Goal: Information Seeking & Learning: Learn about a topic

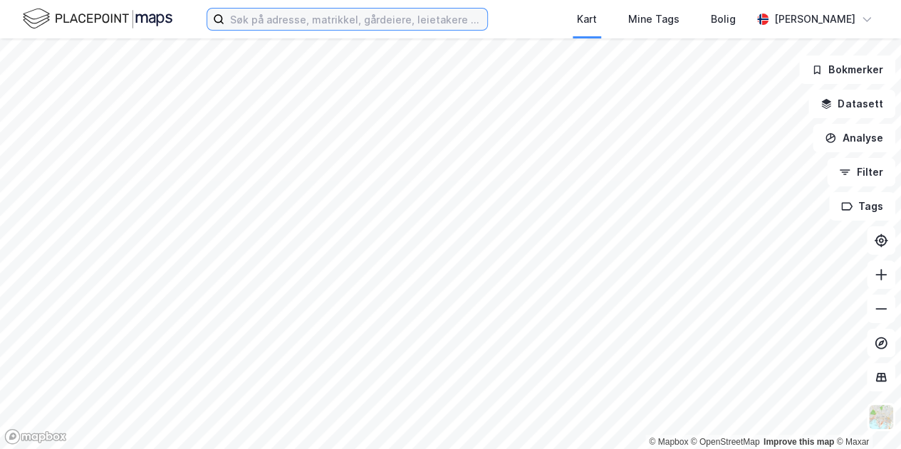
click at [310, 24] on input at bounding box center [355, 19] width 263 height 21
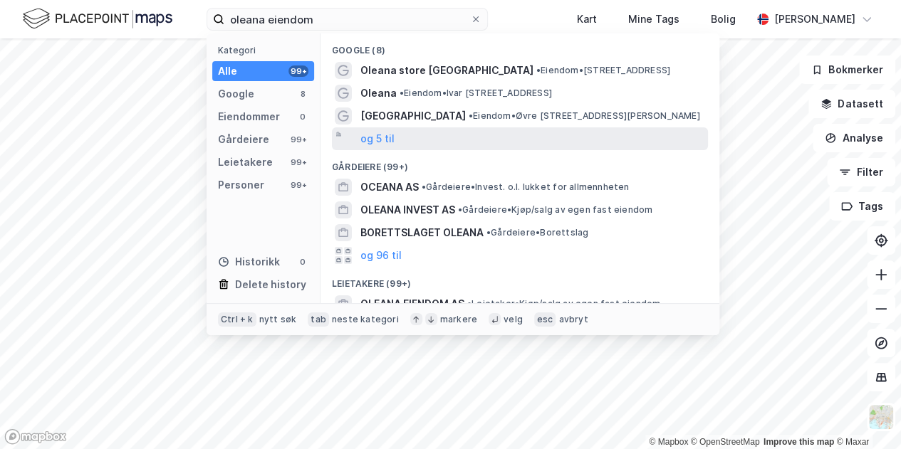
click at [455, 145] on div "og 5 til" at bounding box center [520, 138] width 376 height 23
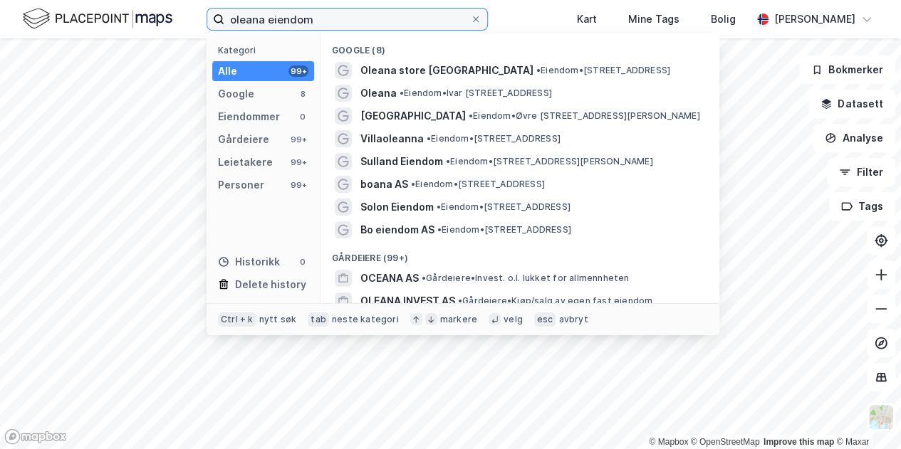
click at [369, 20] on input "oleana eiendom" at bounding box center [347, 19] width 246 height 21
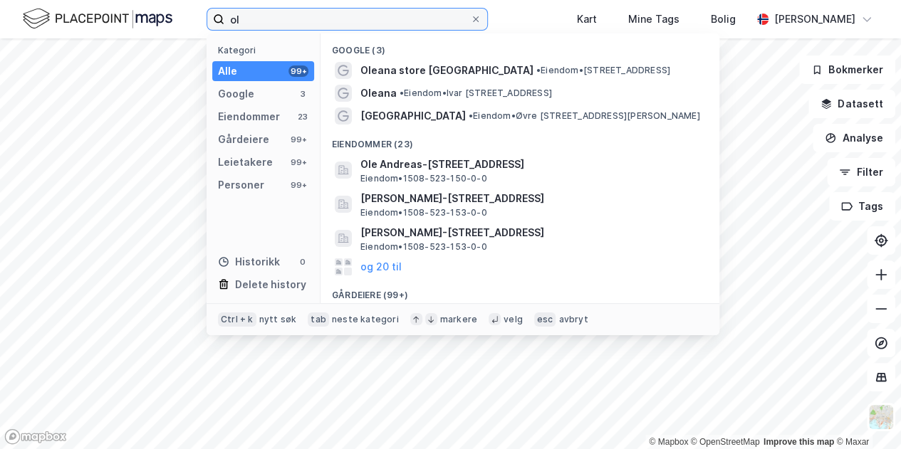
type input "o"
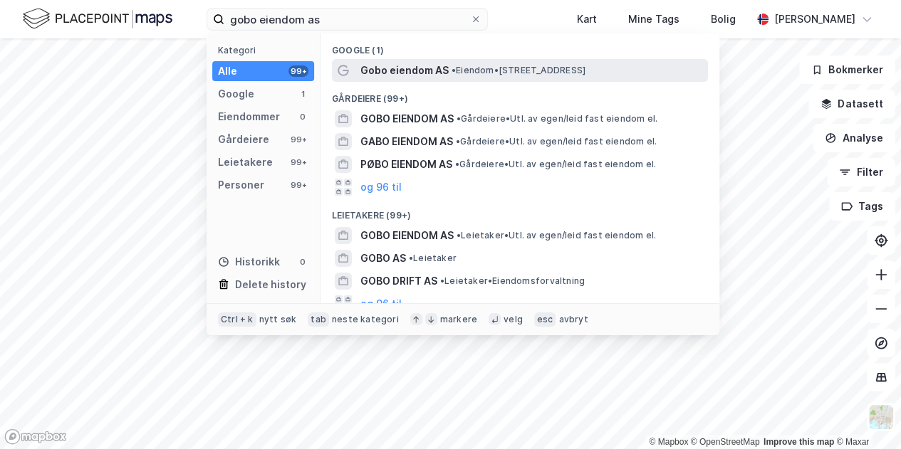
click at [434, 71] on span "Gobo eiendom AS" at bounding box center [404, 70] width 88 height 17
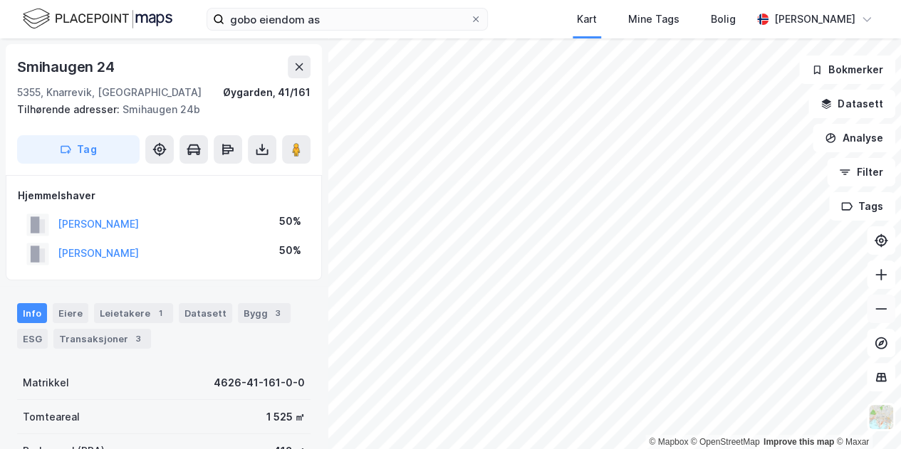
click at [880, 310] on icon at bounding box center [881, 309] width 14 height 14
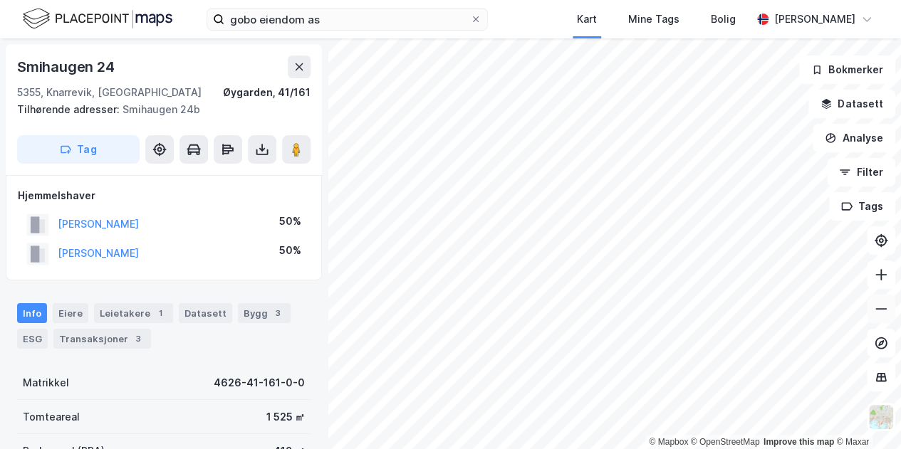
click at [880, 310] on icon at bounding box center [881, 309] width 14 height 14
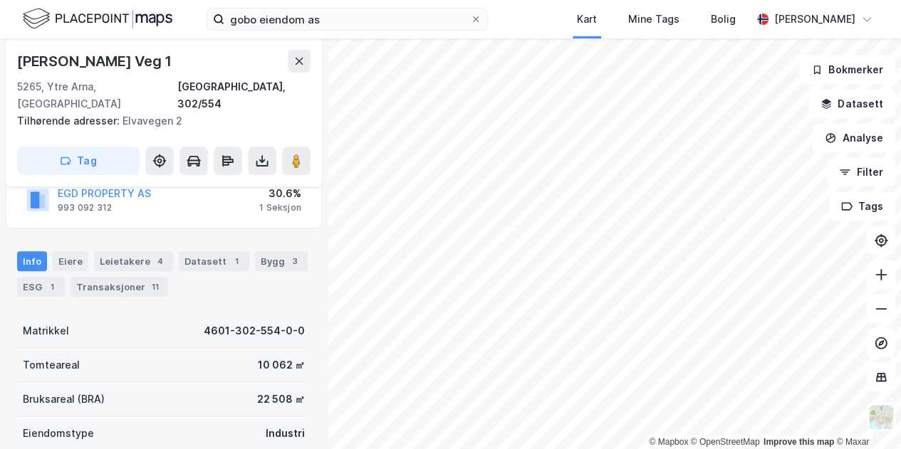
scroll to position [226, 0]
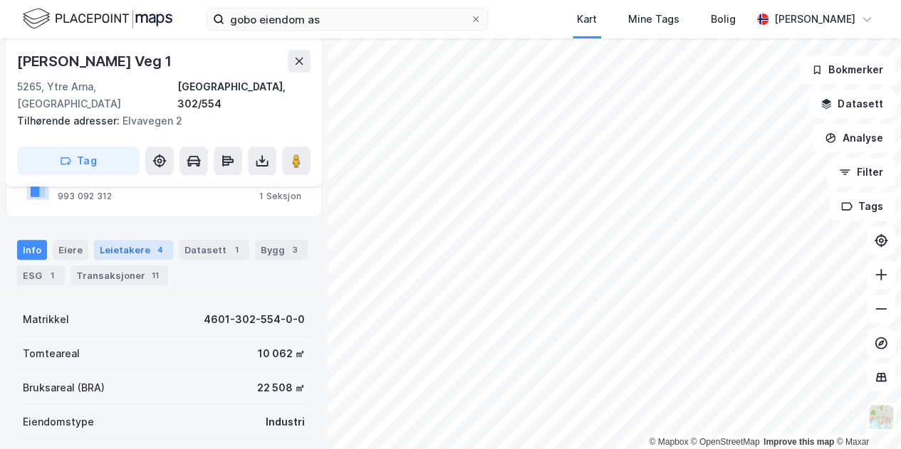
click at [142, 240] on div "Leietakere 4" at bounding box center [133, 250] width 79 height 20
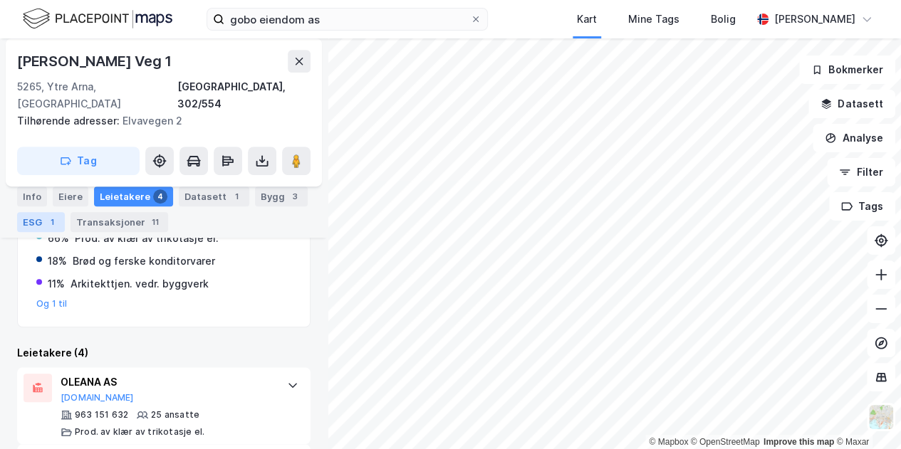
click at [38, 216] on div "ESG 1" at bounding box center [41, 222] width 48 height 20
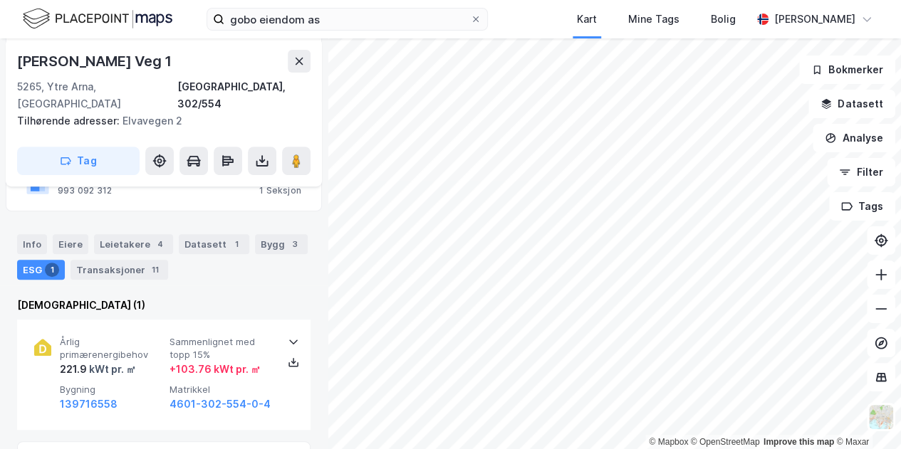
scroll to position [231, 0]
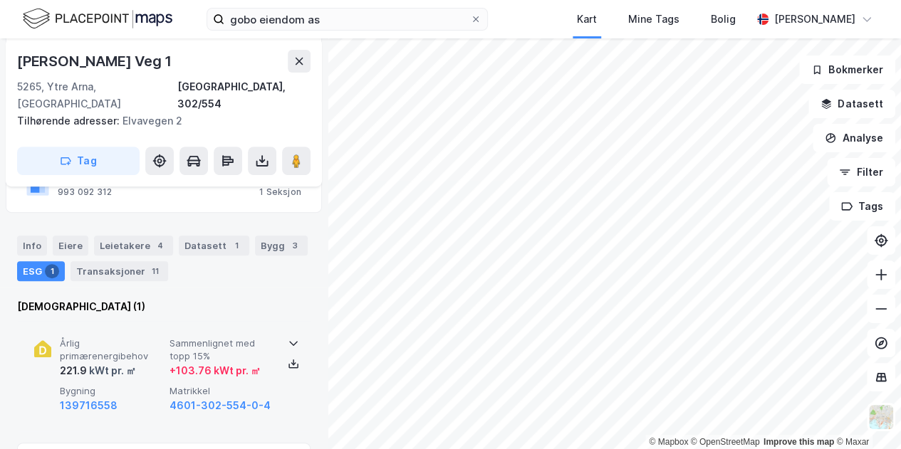
click at [174, 338] on span "Sammenlignet med topp 15%" at bounding box center [221, 350] width 104 height 25
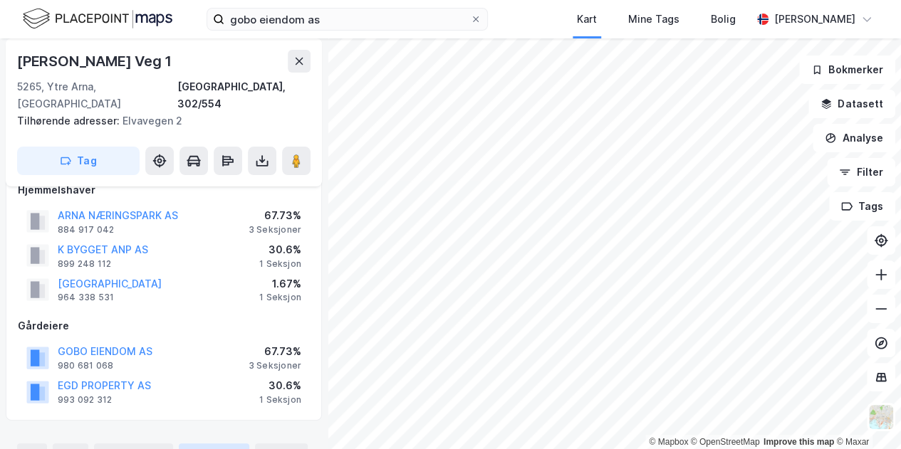
scroll to position [0, 0]
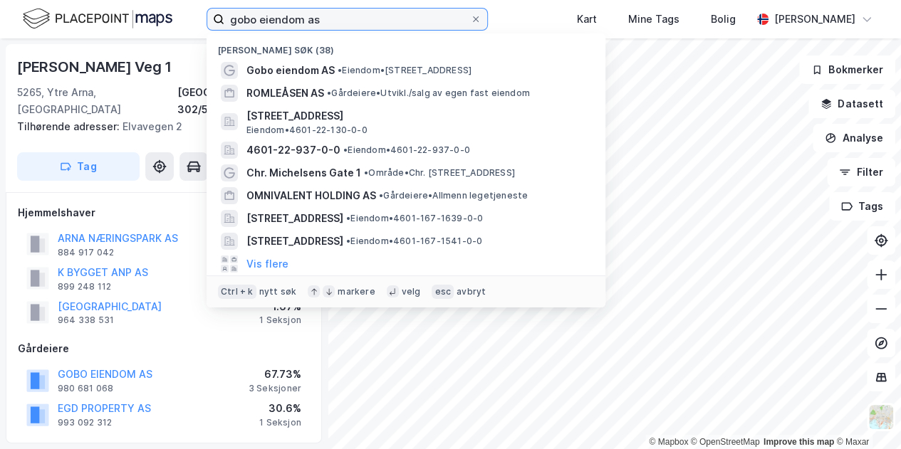
click at [413, 23] on input "gobo eiendom as" at bounding box center [347, 19] width 246 height 21
click at [450, 17] on input "gobo eiendom as" at bounding box center [347, 19] width 246 height 21
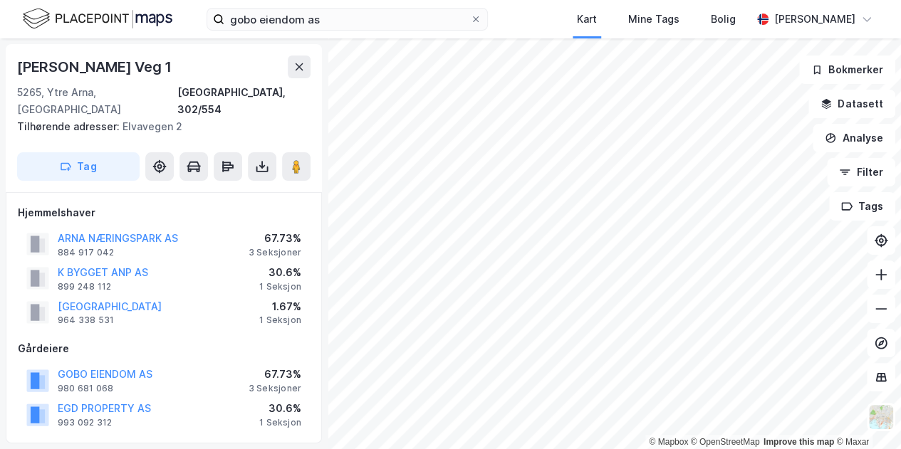
click at [540, 16] on div "gobo eiendom as Kart Mine Tags [PERSON_NAME] [PERSON_NAME]" at bounding box center [450, 19] width 901 height 38
click at [874, 110] on button "Datasett" at bounding box center [851, 104] width 87 height 28
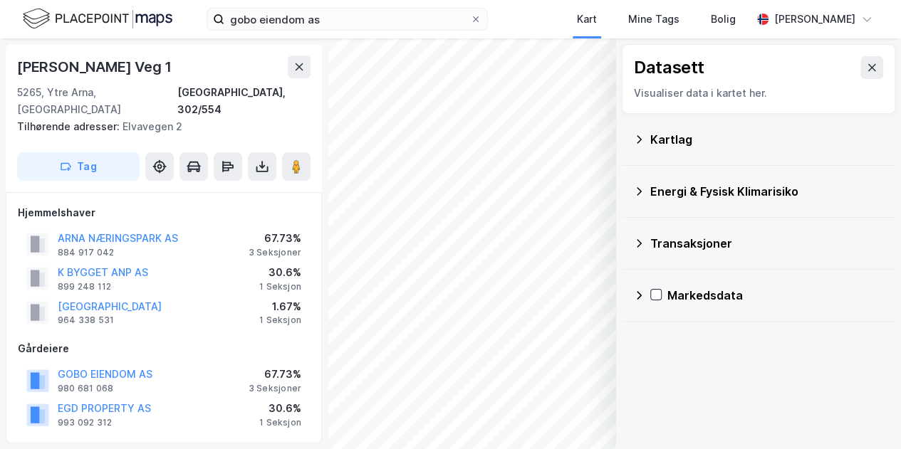
click at [632, 187] on div "Energi & Fysisk Klimarisiko" at bounding box center [758, 192] width 273 height 52
click at [639, 189] on icon at bounding box center [639, 191] width 5 height 9
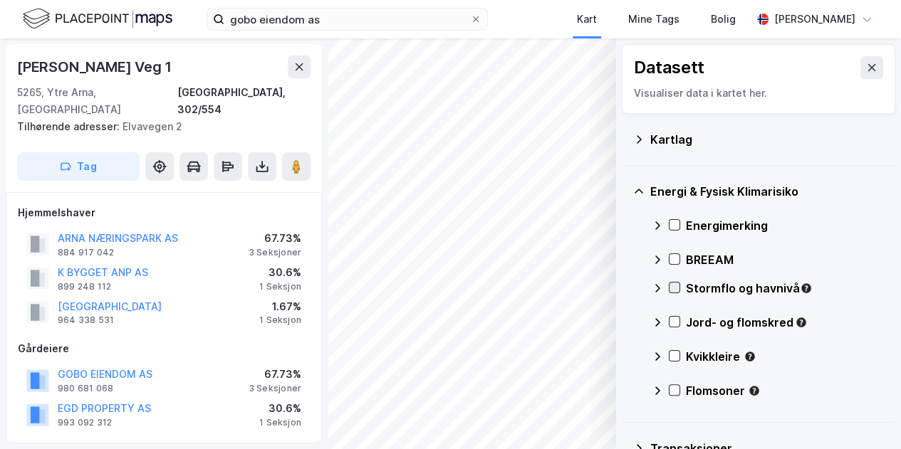
click at [675, 283] on icon at bounding box center [674, 288] width 10 height 10
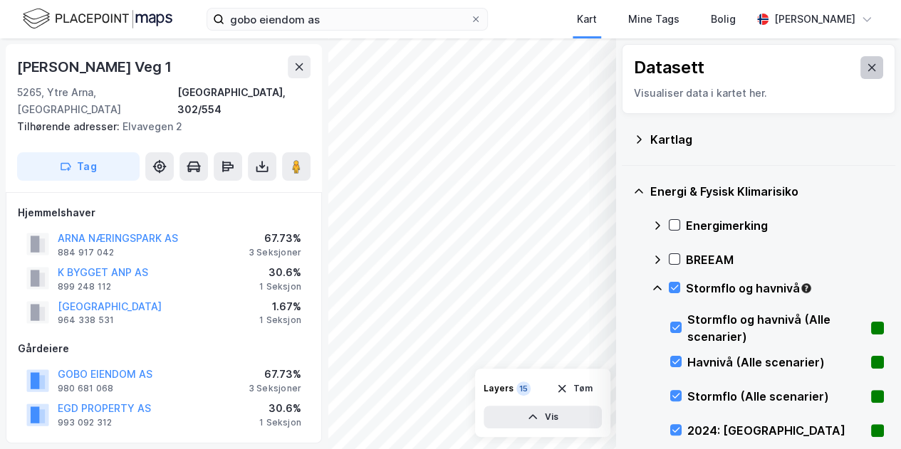
click at [860, 74] on button at bounding box center [871, 67] width 23 height 23
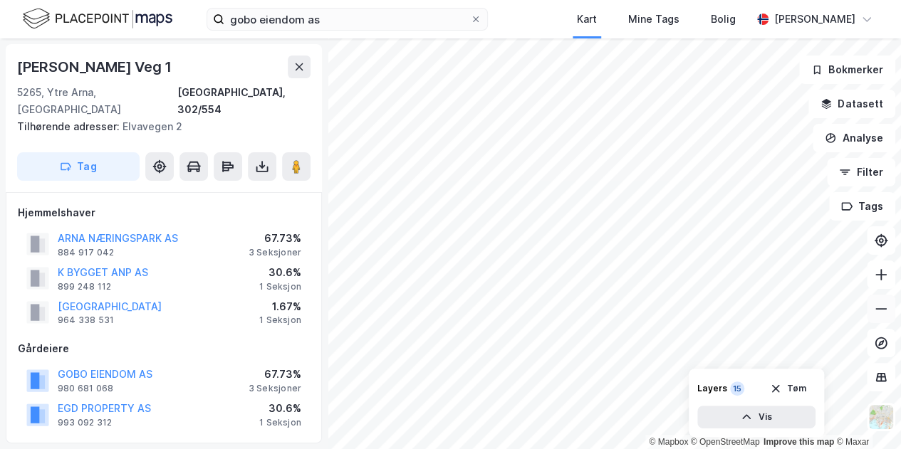
click at [884, 313] on icon at bounding box center [881, 309] width 14 height 14
click at [885, 268] on icon at bounding box center [881, 275] width 14 height 14
click at [882, 271] on icon at bounding box center [881, 275] width 14 height 14
click at [863, 100] on button "Datasett" at bounding box center [851, 104] width 87 height 28
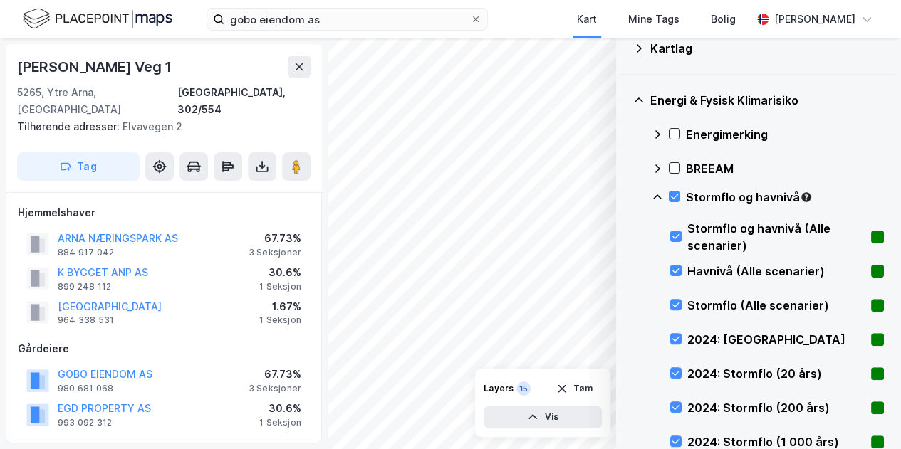
scroll to position [92, 0]
click at [673, 192] on icon at bounding box center [674, 196] width 10 height 10
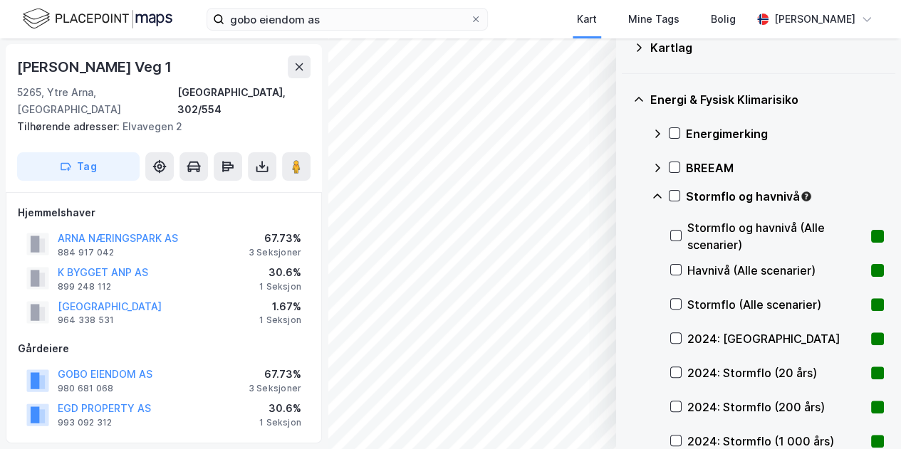
click at [656, 194] on icon at bounding box center [657, 196] width 9 height 5
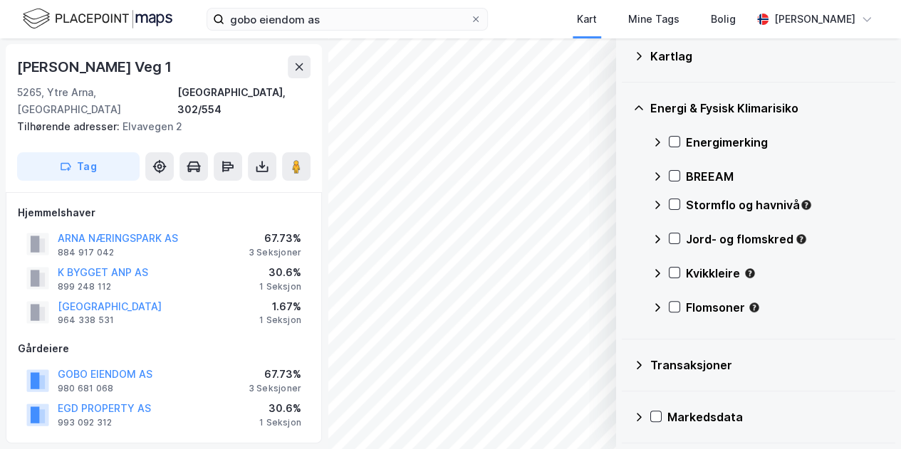
scroll to position [81, 0]
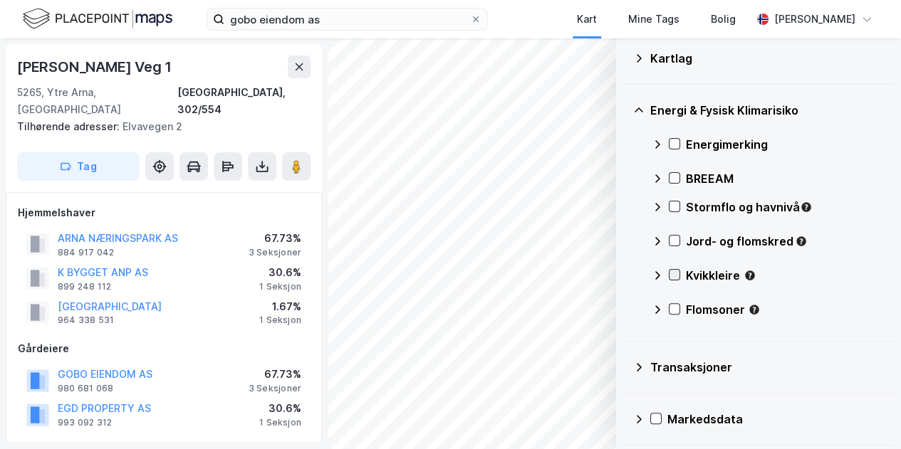
click at [679, 275] on div at bounding box center [674, 274] width 11 height 11
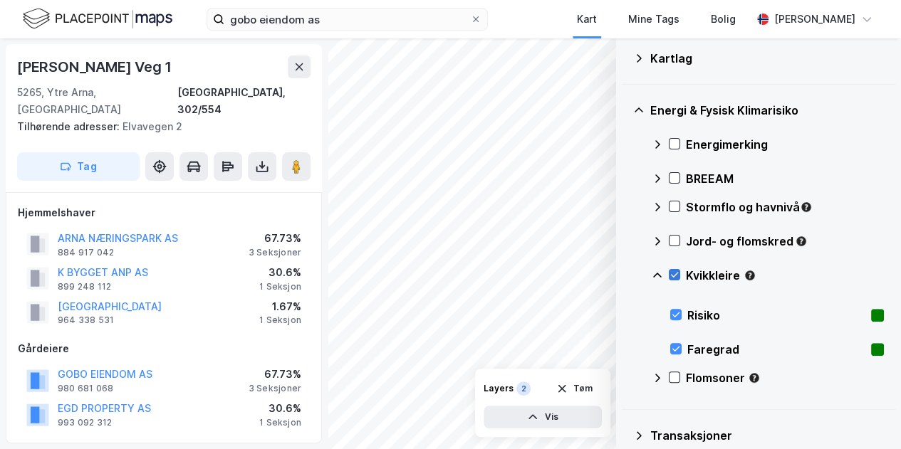
scroll to position [92, 0]
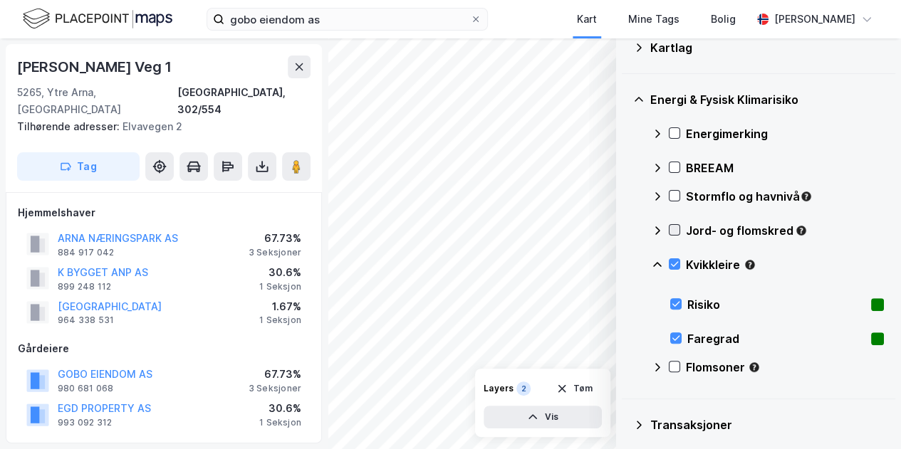
click at [679, 225] on icon at bounding box center [674, 230] width 10 height 10
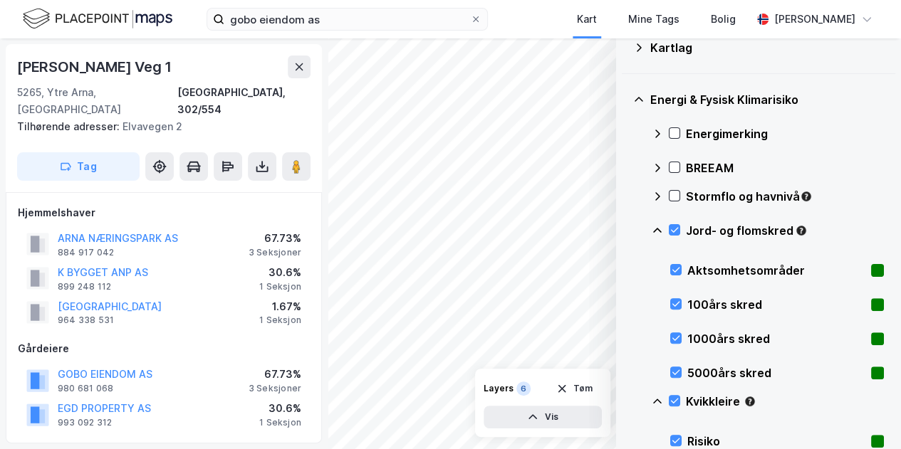
scroll to position [286, 0]
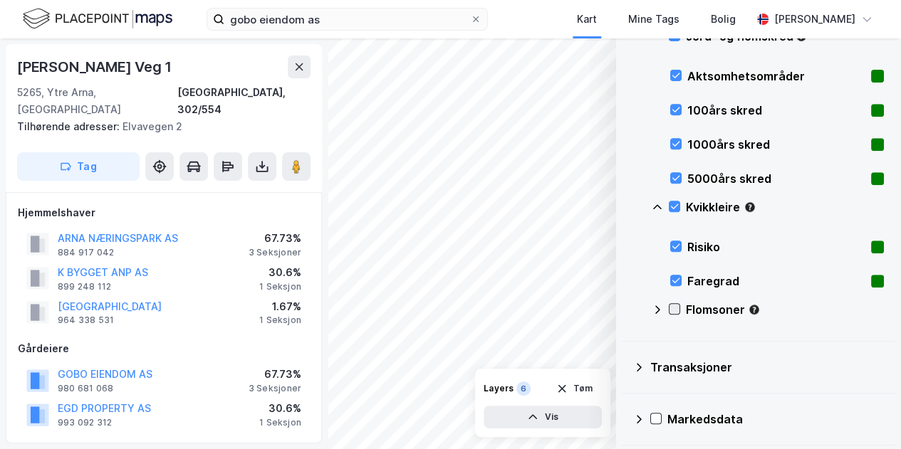
click at [674, 309] on icon at bounding box center [674, 309] width 10 height 10
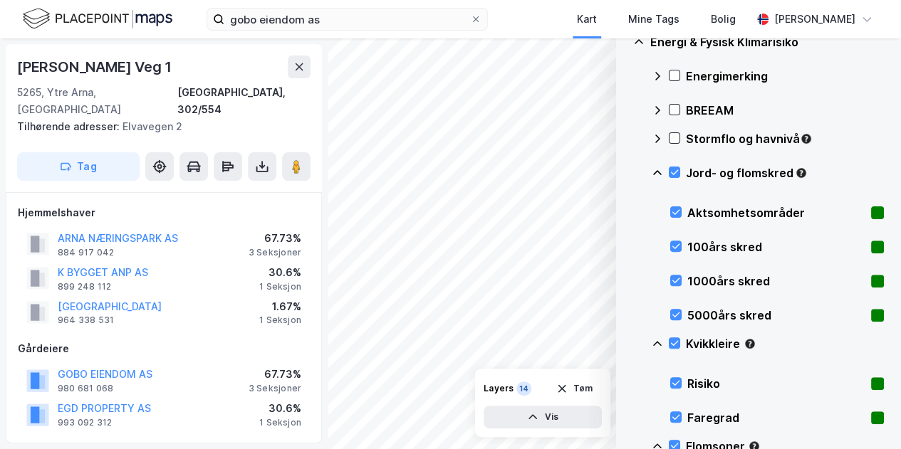
scroll to position [150, 0]
click at [674, 137] on icon at bounding box center [674, 138] width 10 height 10
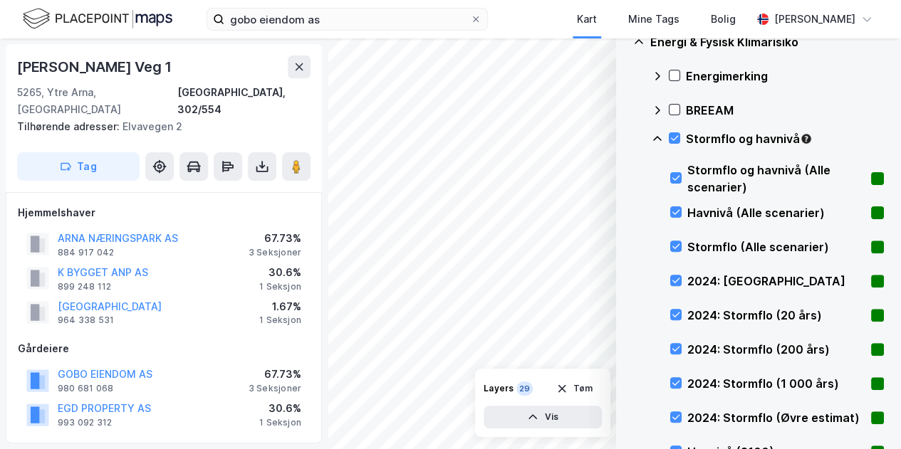
scroll to position [0, 0]
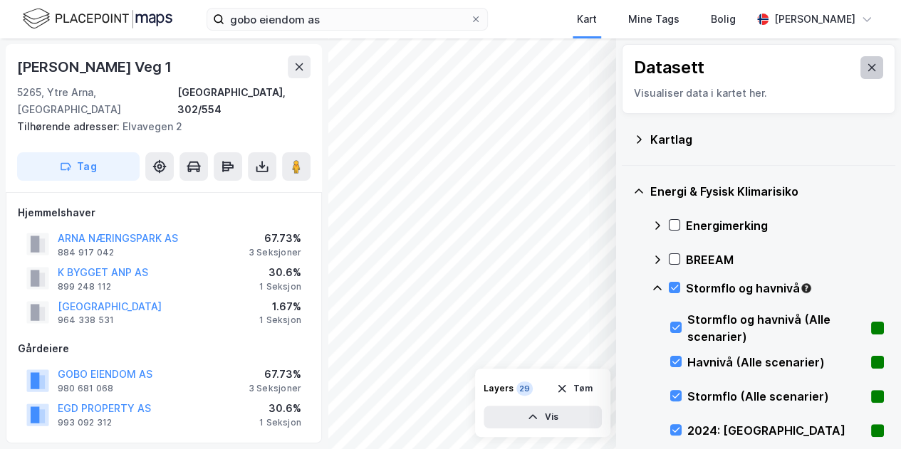
click at [866, 63] on icon at bounding box center [871, 67] width 11 height 11
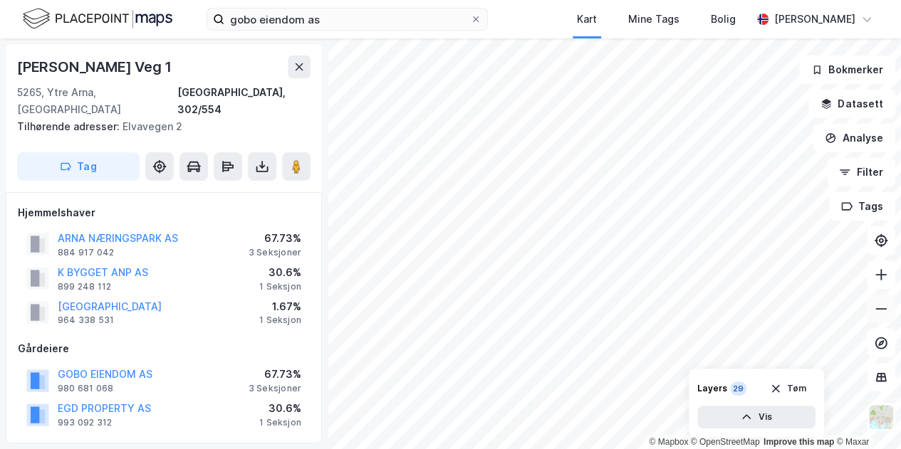
click at [881, 313] on icon at bounding box center [881, 309] width 14 height 14
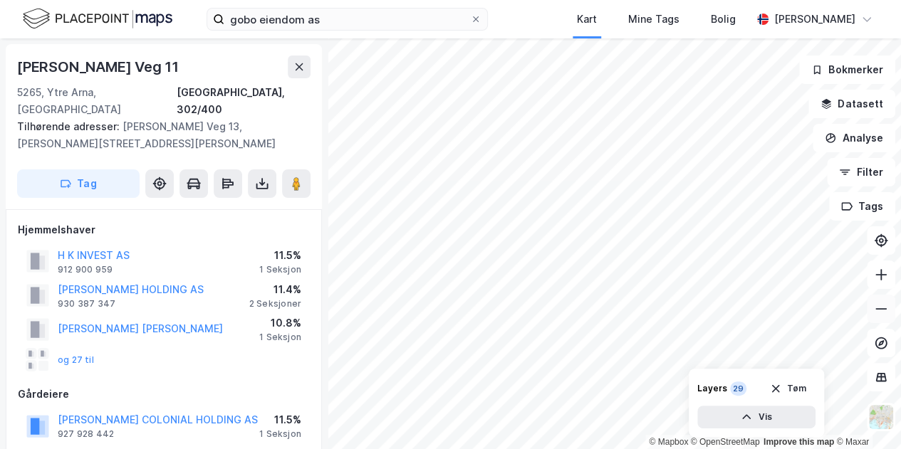
scroll to position [3, 0]
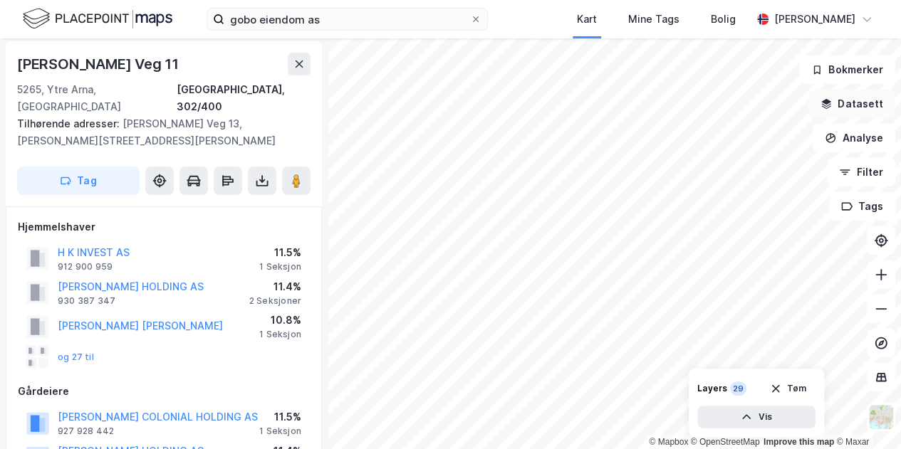
click at [874, 103] on button "Datasett" at bounding box center [851, 104] width 87 height 28
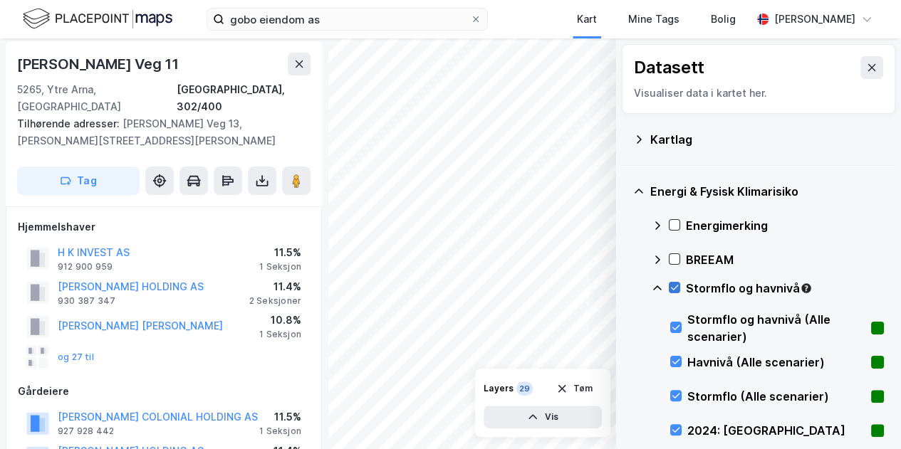
click at [674, 291] on icon at bounding box center [674, 288] width 10 height 10
click at [656, 291] on icon at bounding box center [657, 288] width 11 height 11
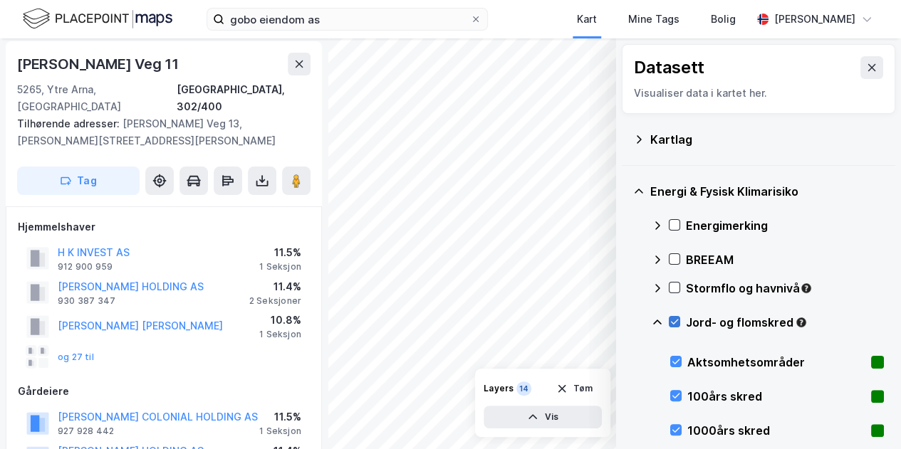
click at [672, 319] on icon at bounding box center [674, 322] width 10 height 10
click at [658, 324] on icon at bounding box center [657, 322] width 11 height 11
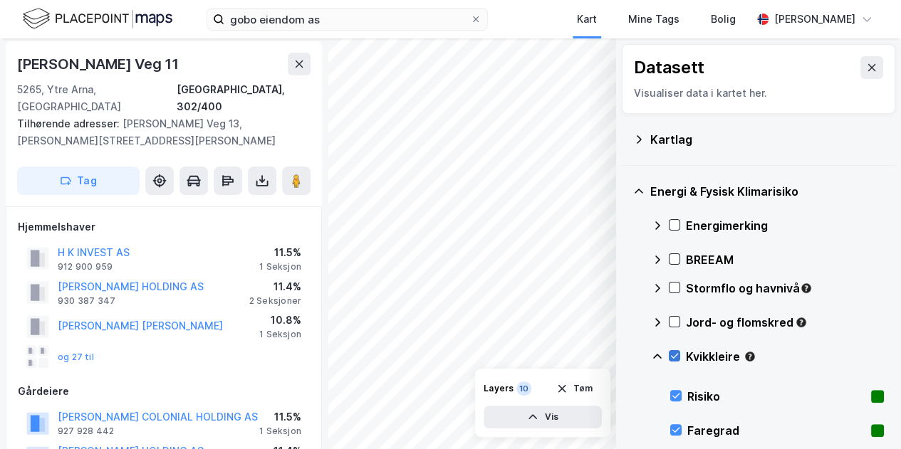
click at [676, 358] on icon at bounding box center [674, 356] width 10 height 10
click at [658, 355] on icon at bounding box center [657, 356] width 9 height 5
click at [672, 387] on icon at bounding box center [674, 390] width 10 height 10
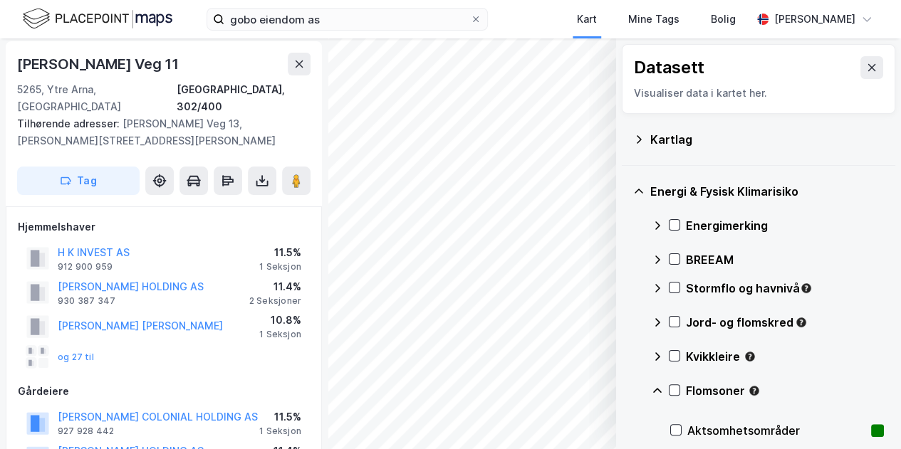
click at [658, 389] on icon at bounding box center [657, 390] width 9 height 5
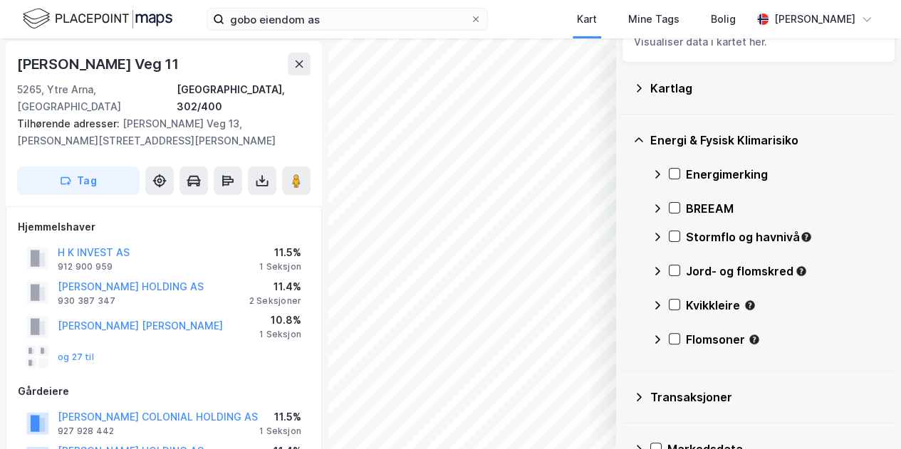
scroll to position [0, 0]
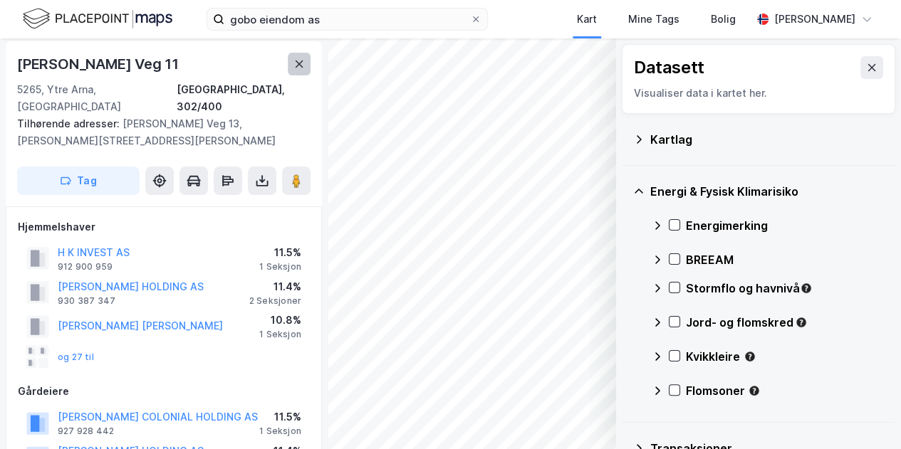
click at [292, 68] on button at bounding box center [299, 64] width 23 height 23
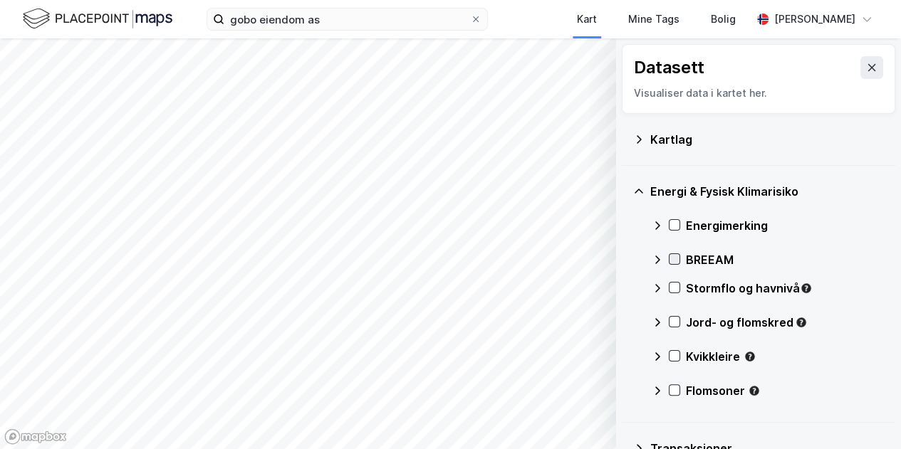
click at [679, 260] on div at bounding box center [674, 258] width 11 height 11
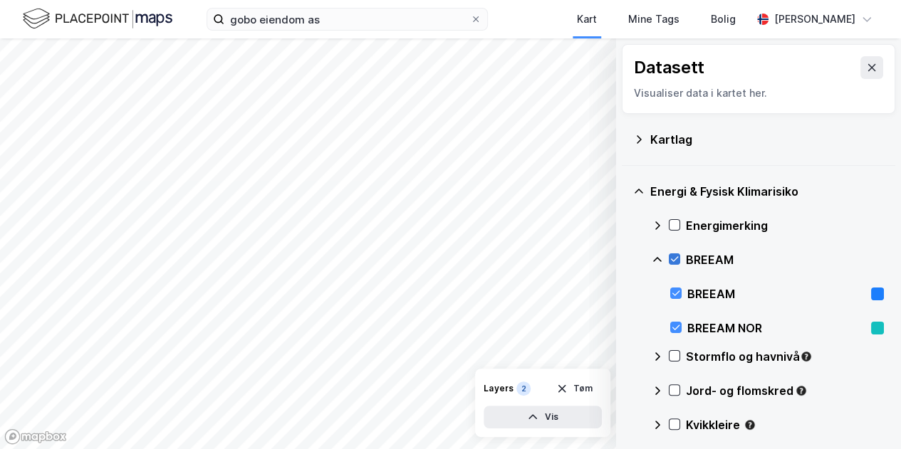
click at [674, 261] on icon at bounding box center [674, 259] width 10 height 10
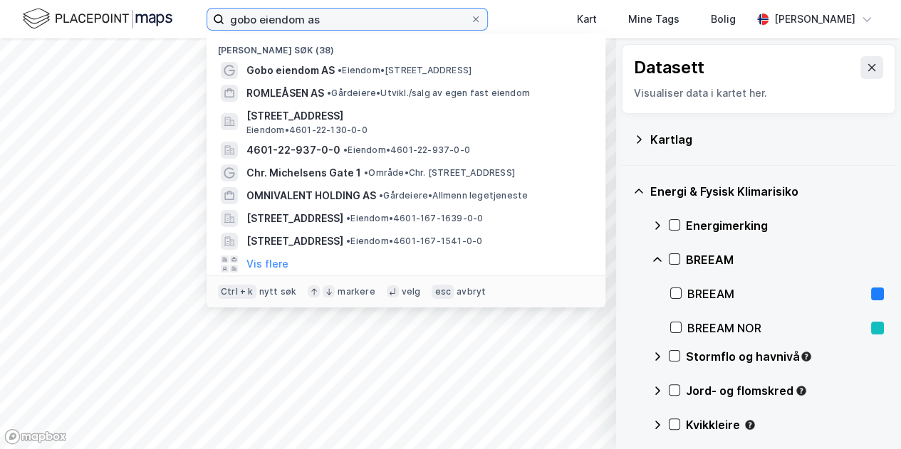
click at [384, 29] on input "gobo eiendom as" at bounding box center [347, 19] width 246 height 21
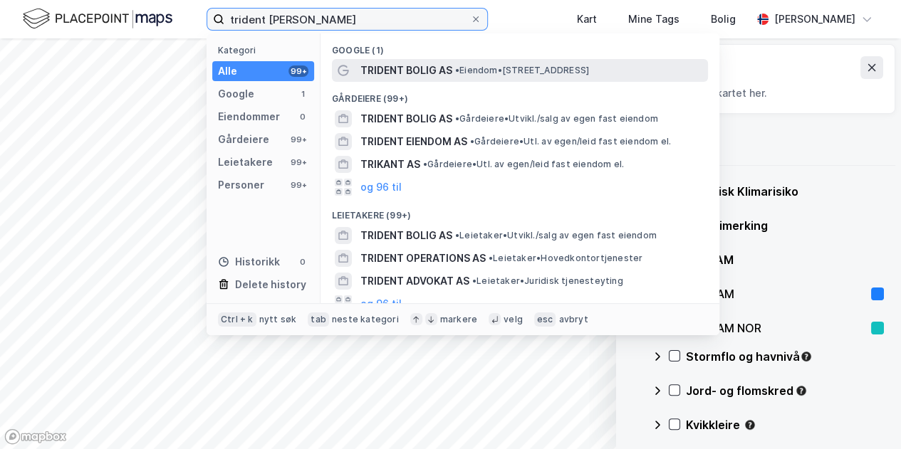
type input "trident [PERSON_NAME]"
click at [441, 72] on span "TRIDENT BOLIG AS" at bounding box center [406, 70] width 92 height 17
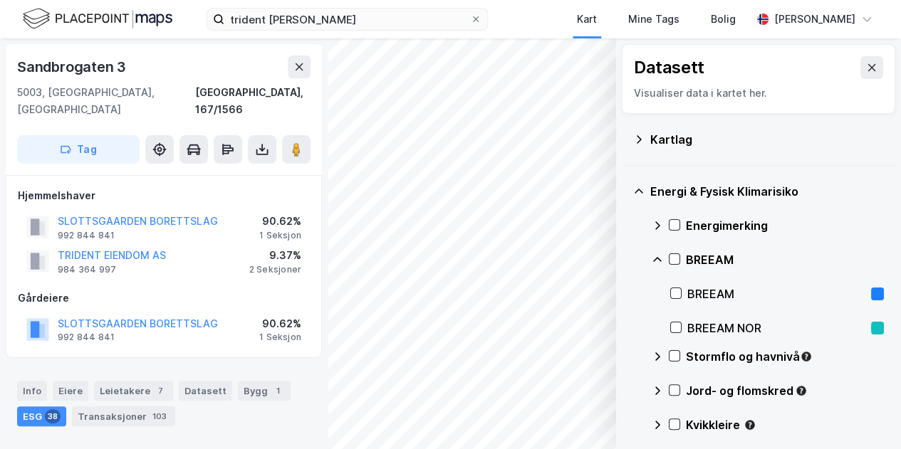
scroll to position [3, 0]
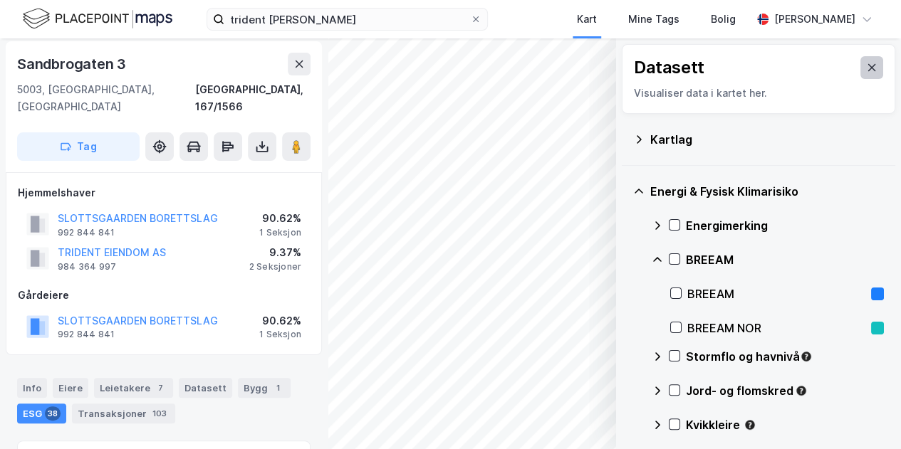
click at [868, 66] on icon at bounding box center [872, 67] width 8 height 7
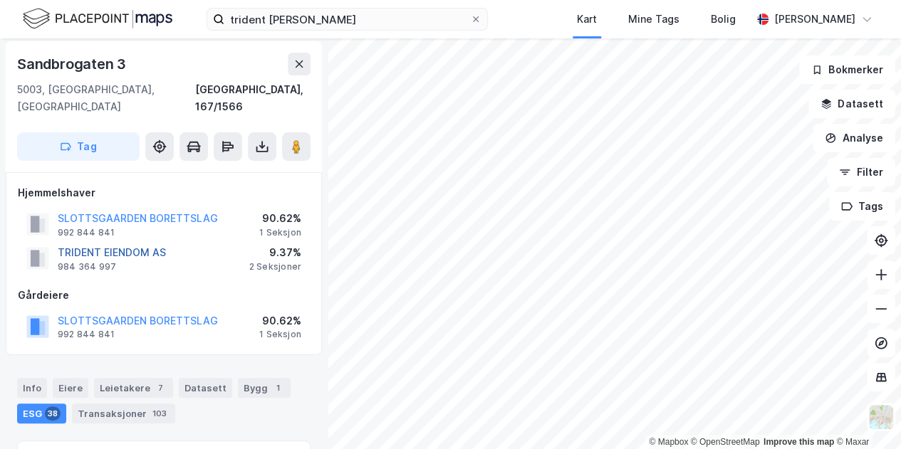
click at [0, 0] on button "TRIDENT EIENDOM AS" at bounding box center [0, 0] width 0 height 0
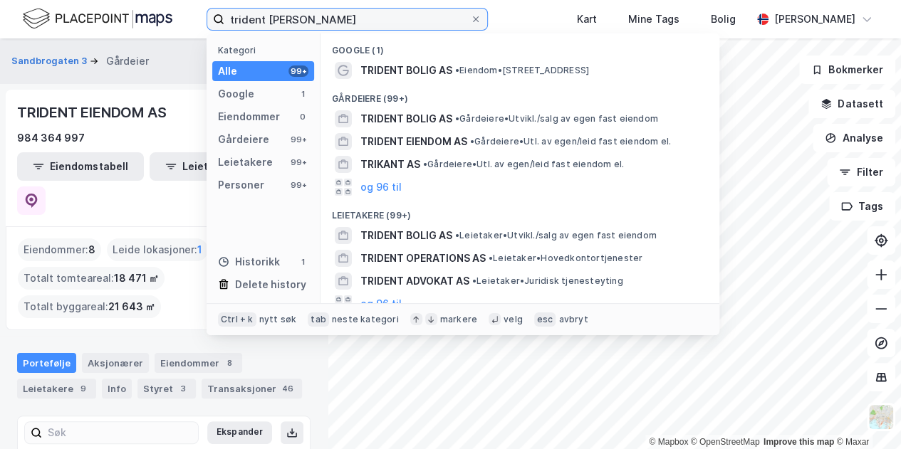
click at [329, 14] on input "trident [PERSON_NAME]" at bounding box center [347, 19] width 246 height 21
click at [339, 25] on input "trident [PERSON_NAME]" at bounding box center [347, 19] width 246 height 21
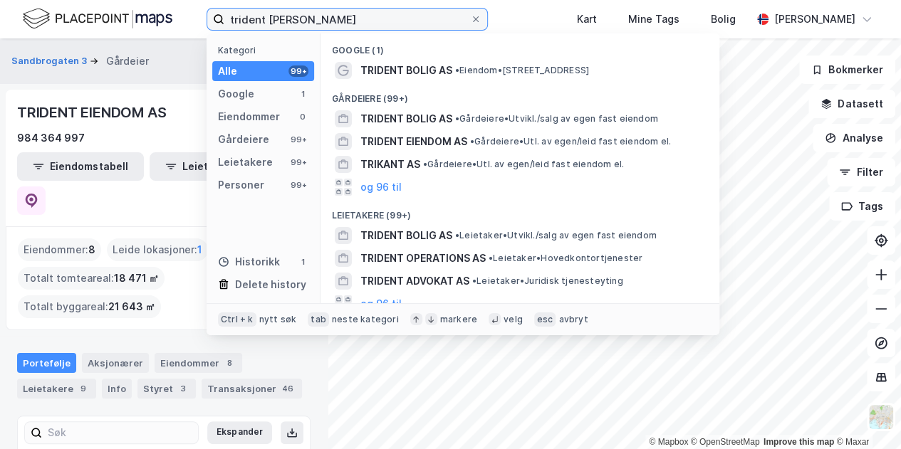
click at [339, 25] on input "trident [PERSON_NAME]" at bounding box center [347, 19] width 246 height 21
click at [537, 17] on div "trident [PERSON_NAME] Kategori Alle 99+ Google 1 Eiendommer 0 Gårdeiere 99+ Lei…" at bounding box center [450, 19] width 901 height 38
